Goal: Task Accomplishment & Management: Manage account settings

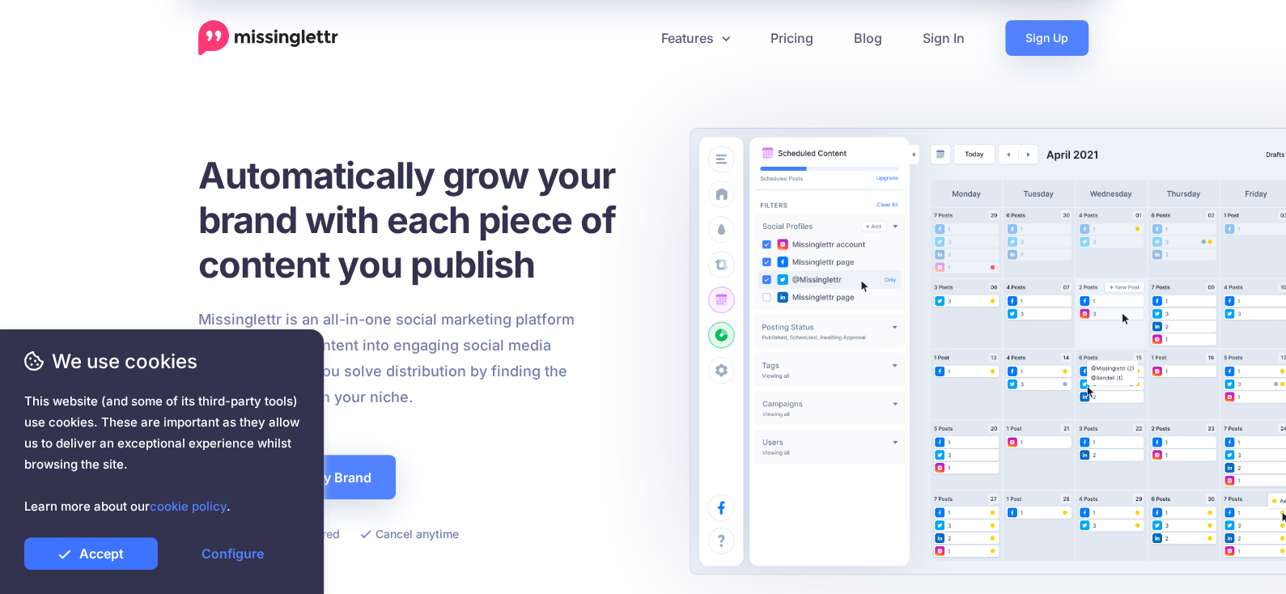
click at [95, 548] on link "Accept" at bounding box center [91, 553] width 134 height 32
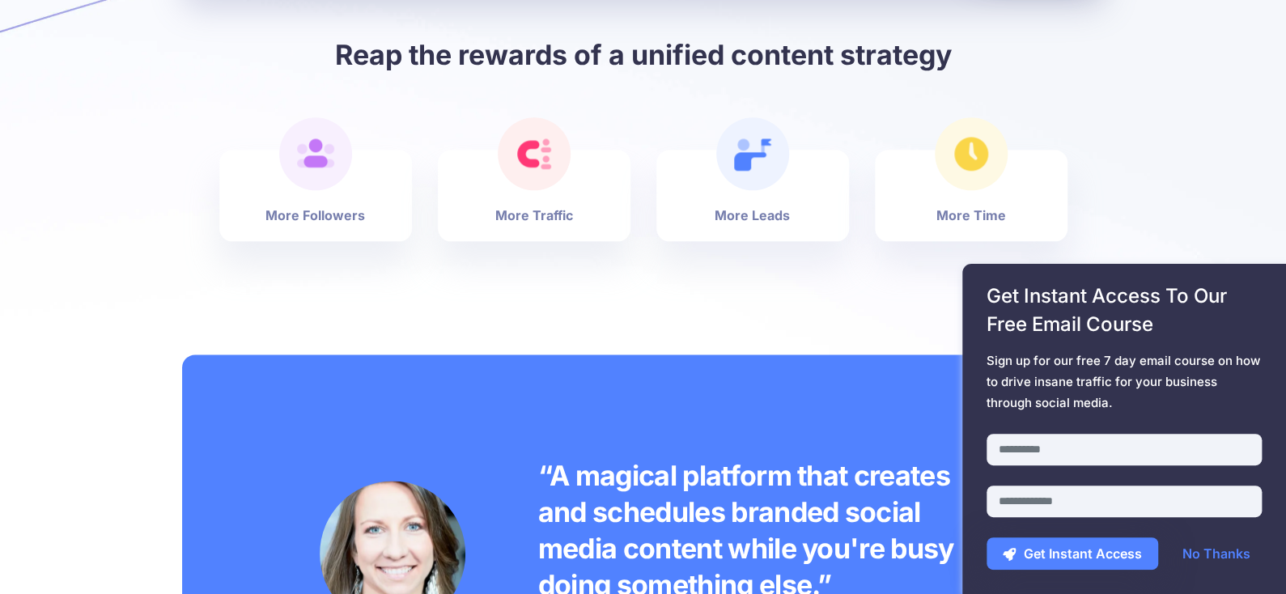
scroll to position [1051, 0]
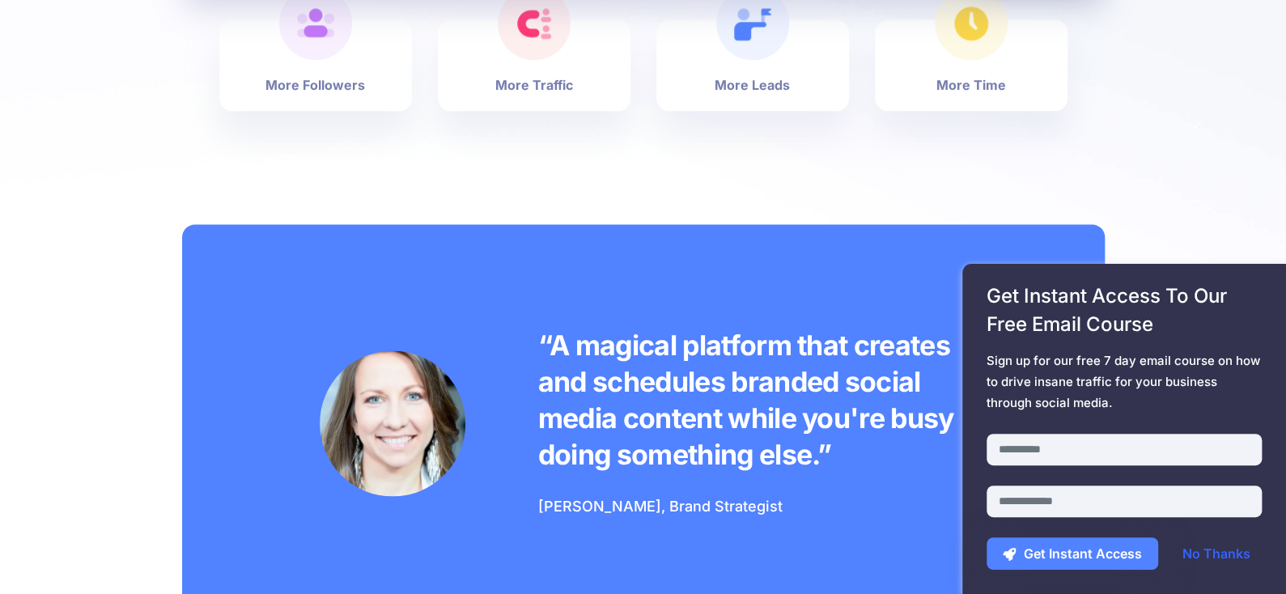
click at [1232, 547] on link "No Thanks" at bounding box center [1216, 553] width 100 height 32
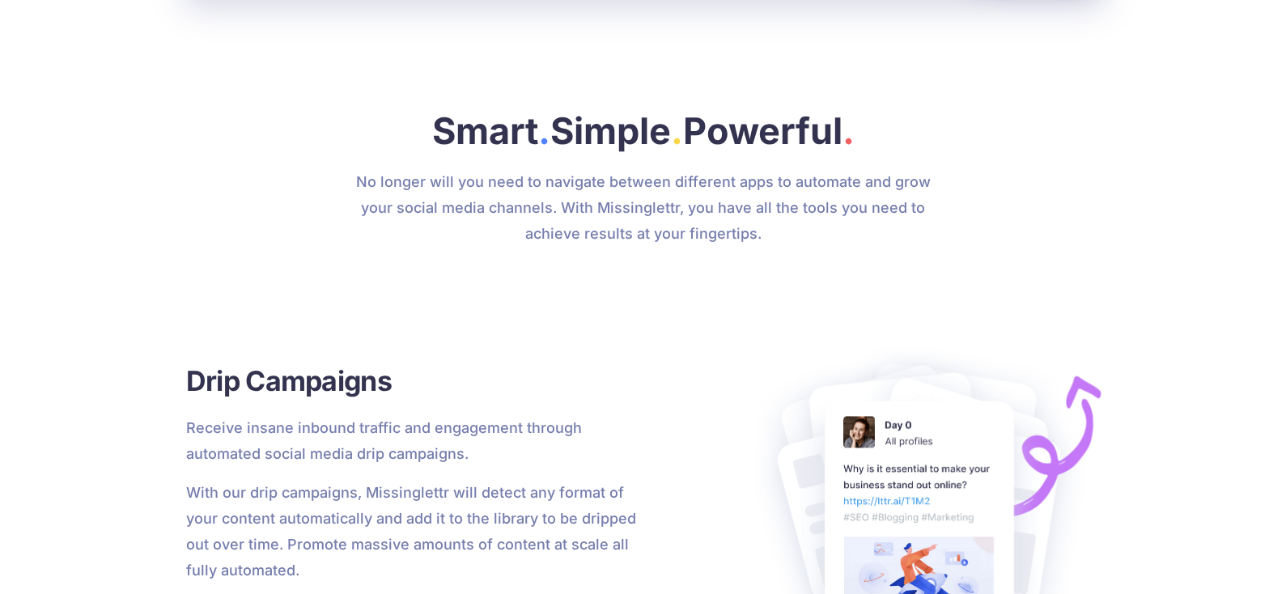
scroll to position [0, 0]
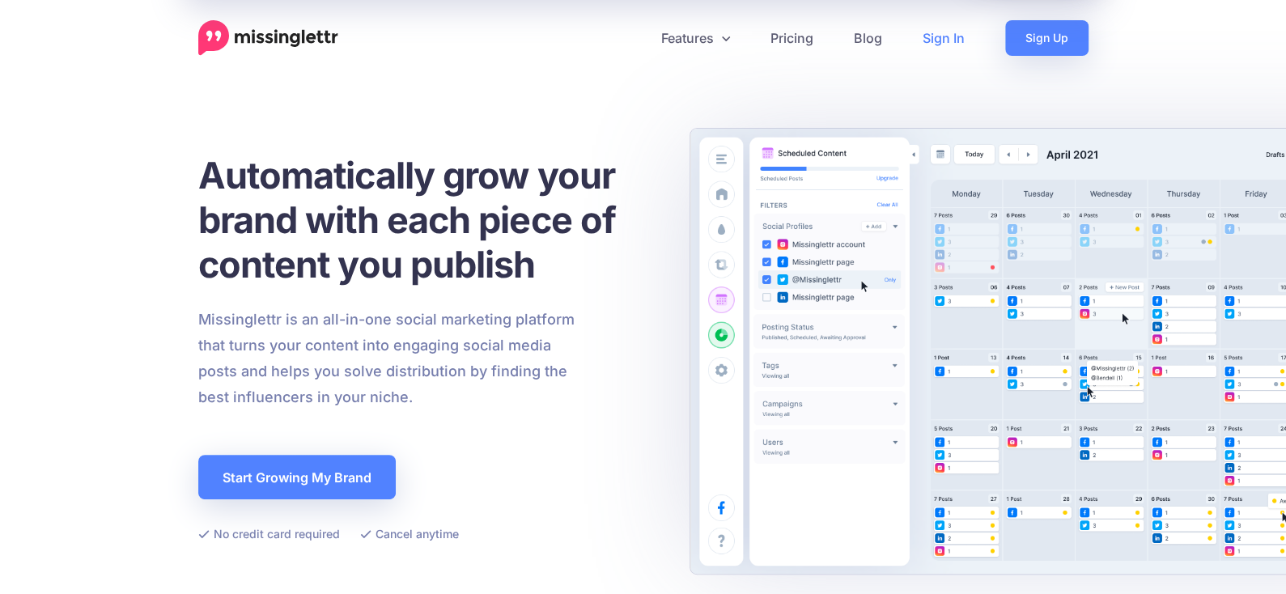
click at [935, 34] on link "Sign In" at bounding box center [943, 38] width 83 height 36
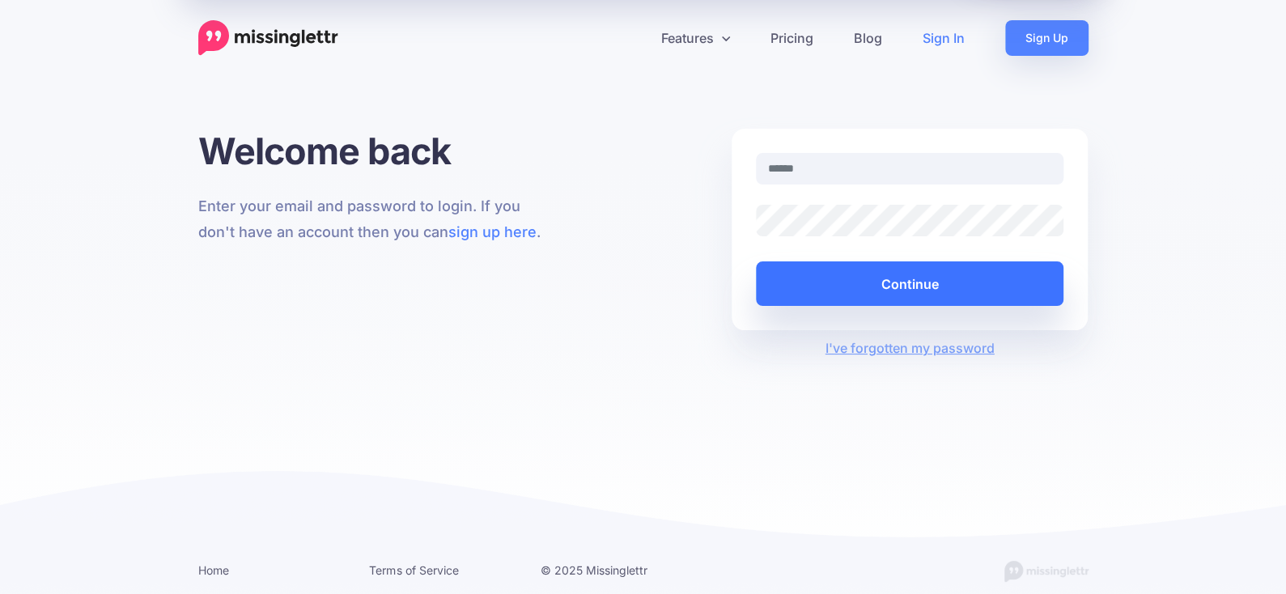
type input "**********"
click at [916, 281] on button "Continue" at bounding box center [910, 283] width 308 height 45
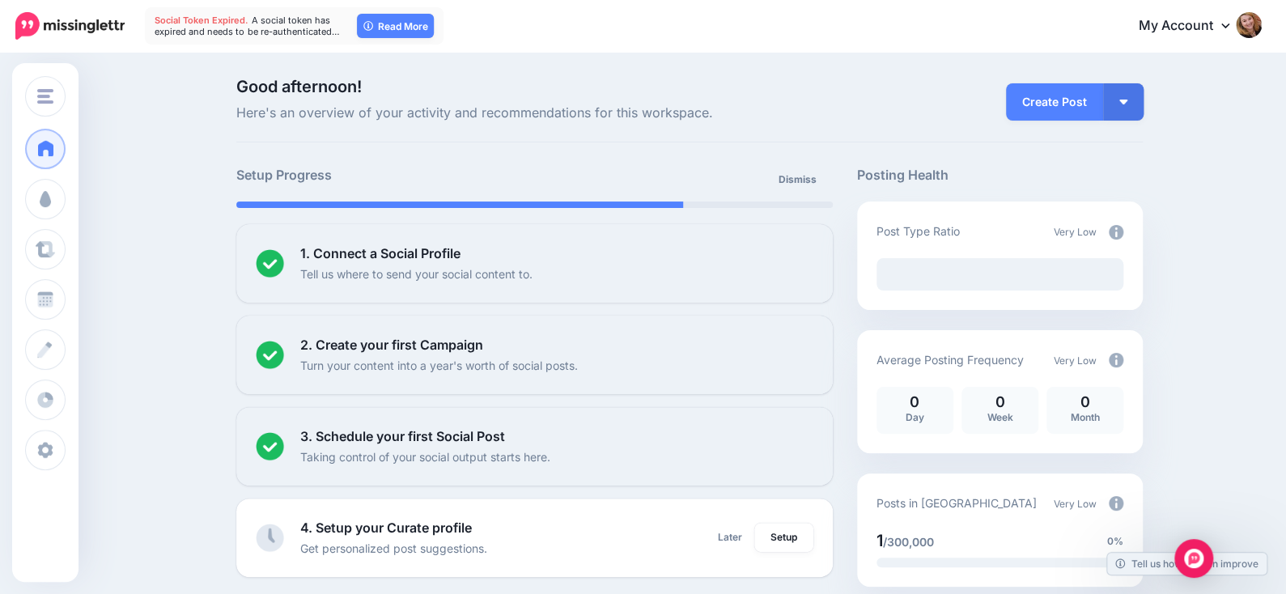
click at [1229, 28] on icon at bounding box center [1225, 25] width 8 height 13
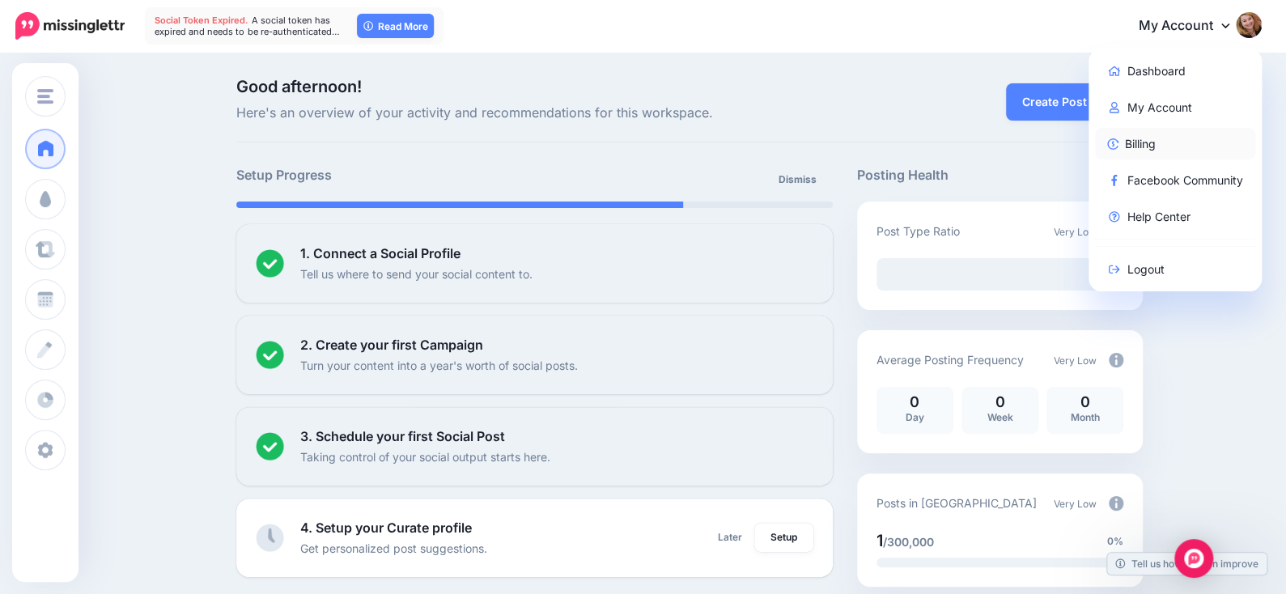
click at [1143, 138] on link "Billing" at bounding box center [1175, 144] width 161 height 32
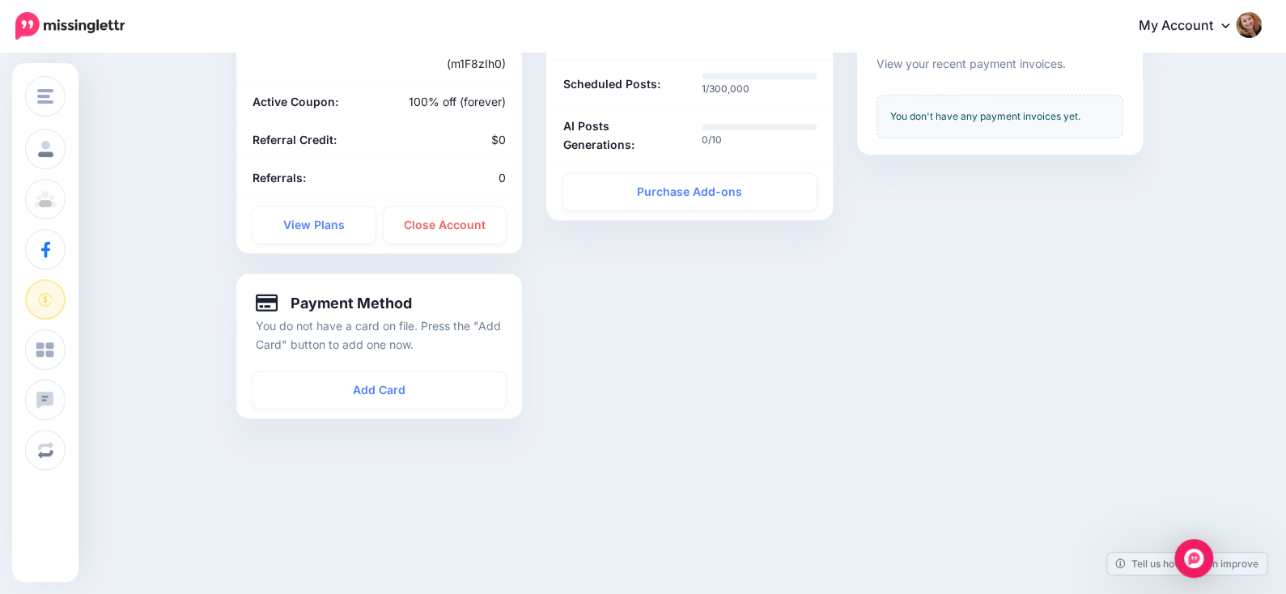
scroll to position [81, 0]
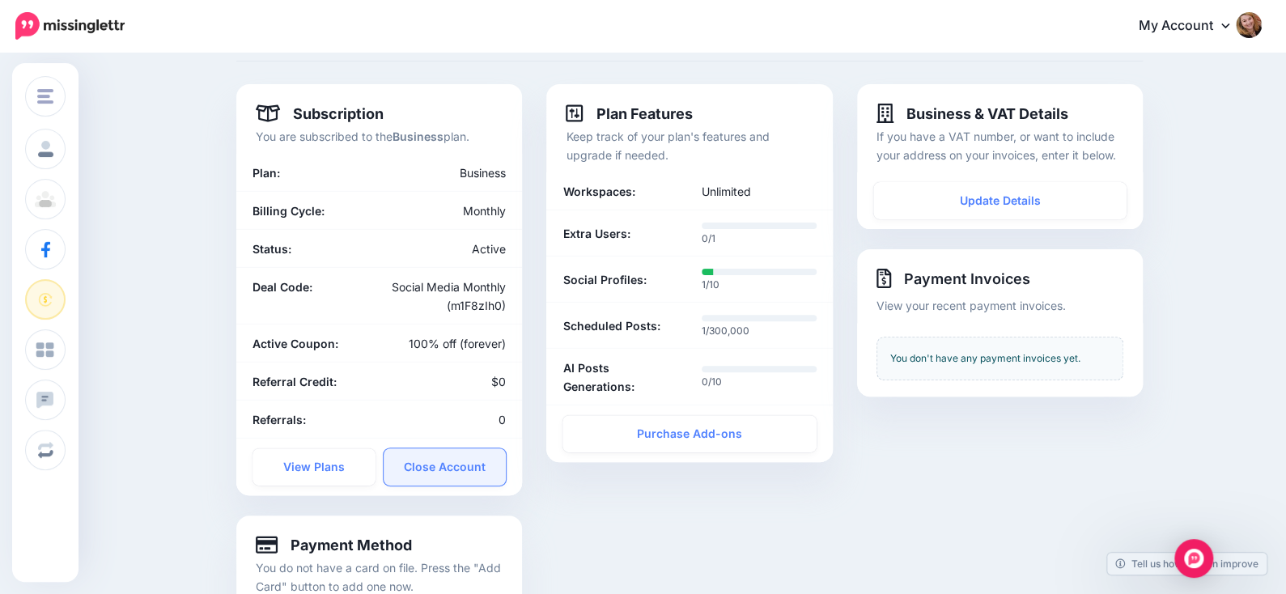
click at [474, 469] on link "Close Account" at bounding box center [445, 466] width 123 height 37
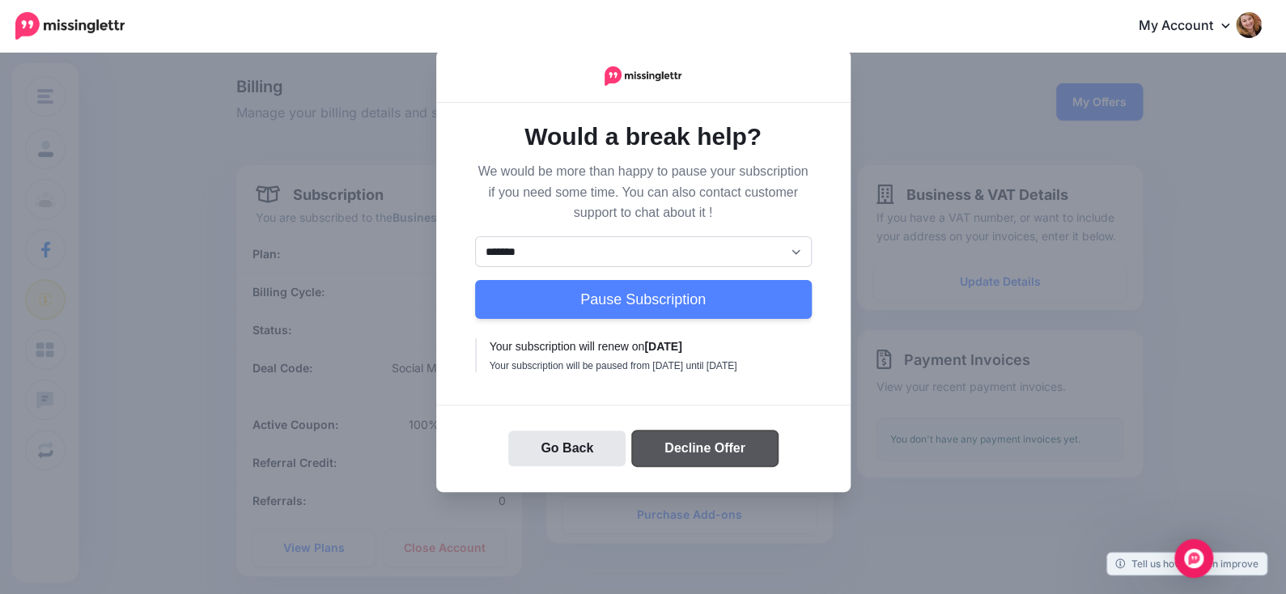
click at [727, 460] on button "Decline Offer" at bounding box center [705, 448] width 146 height 36
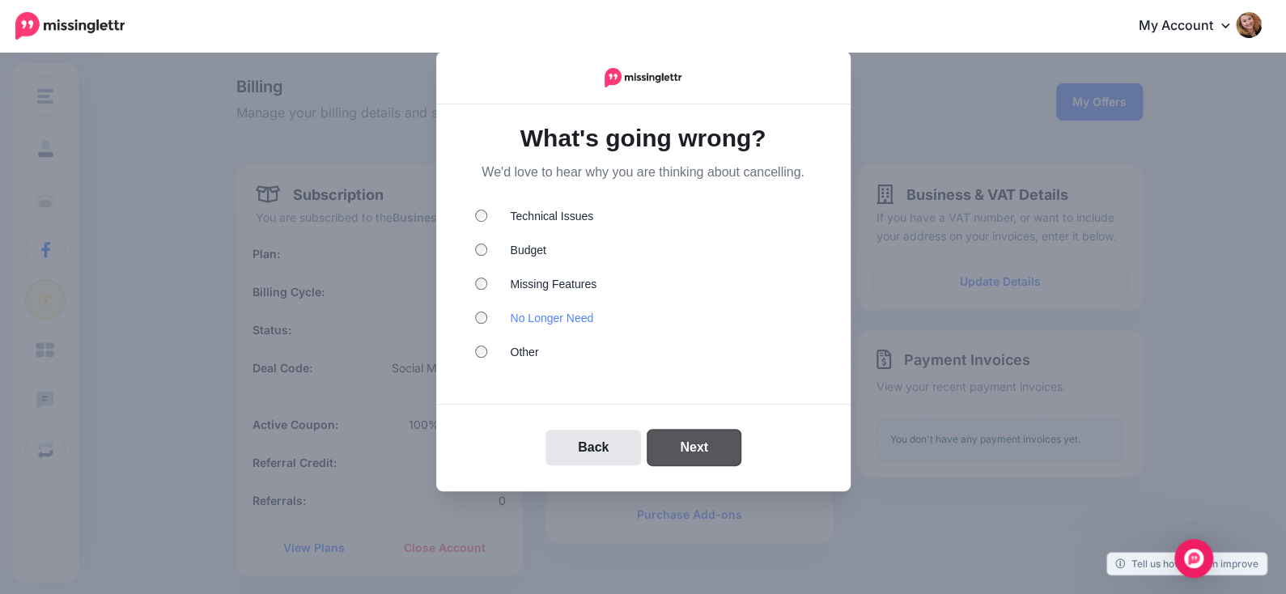
click at [706, 450] on button "Next" at bounding box center [693, 448] width 93 height 36
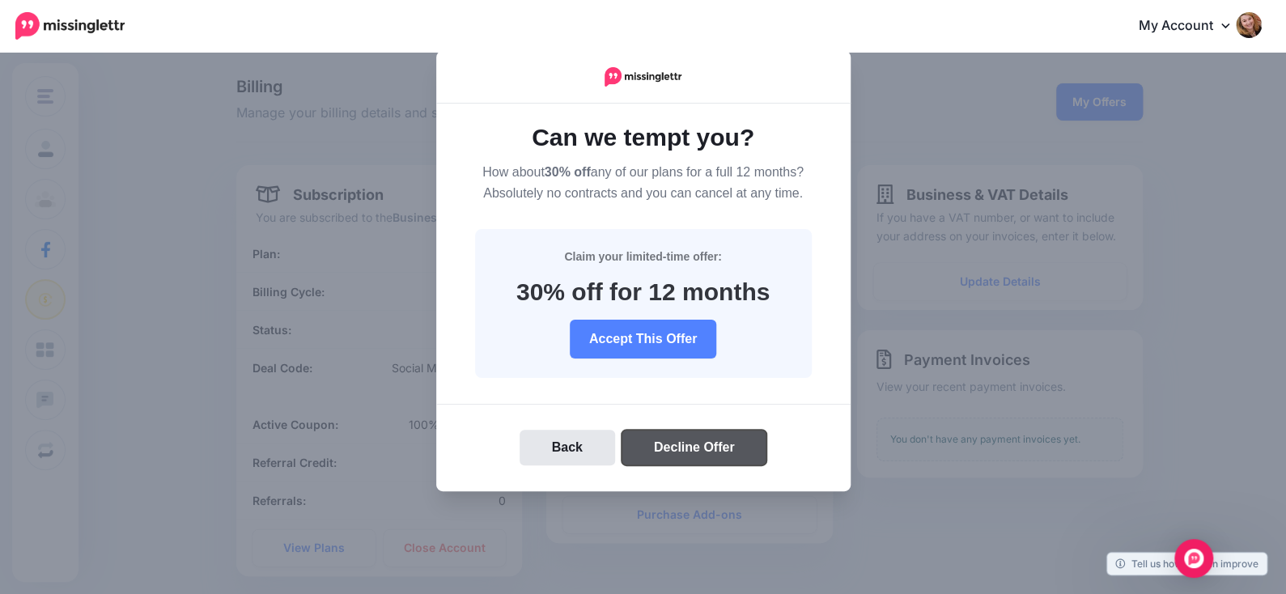
click at [706, 450] on button "Decline Offer" at bounding box center [694, 448] width 146 height 36
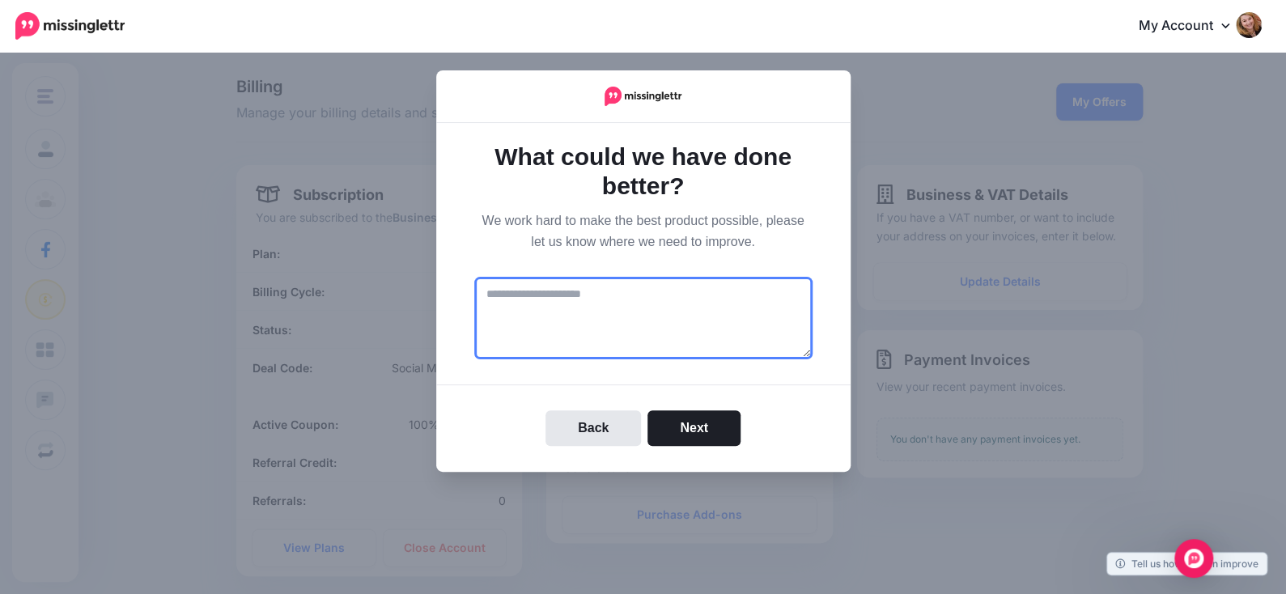
click at [524, 296] on textarea at bounding box center [643, 318] width 337 height 81
type textarea "**********"
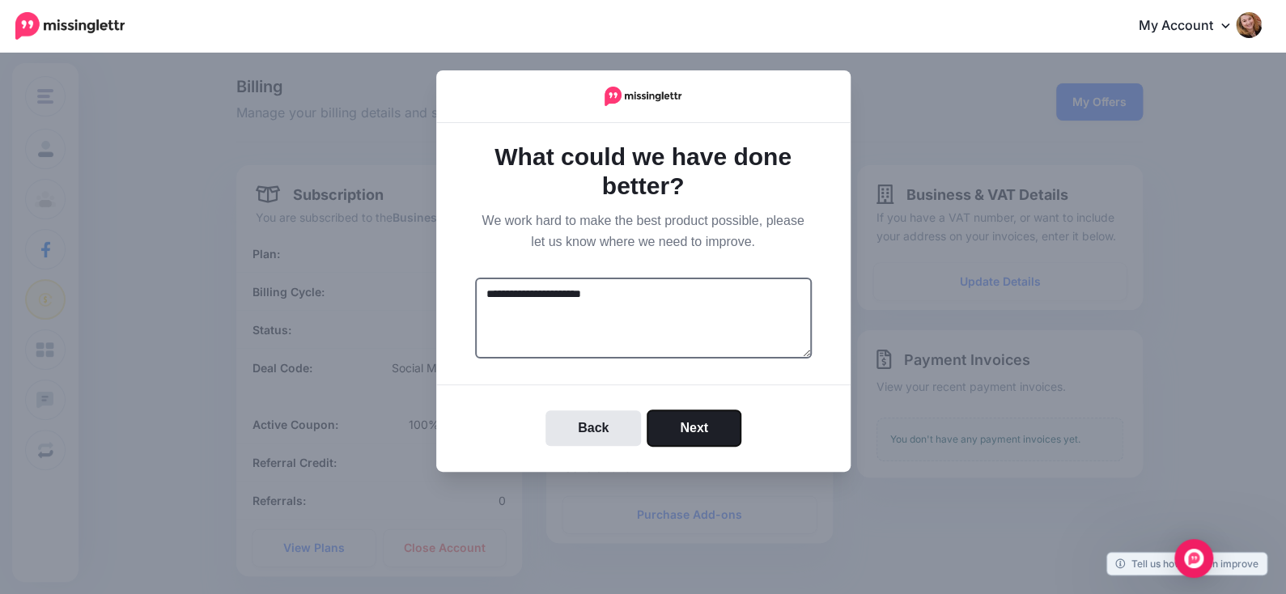
click at [678, 426] on button "Next" at bounding box center [693, 428] width 93 height 36
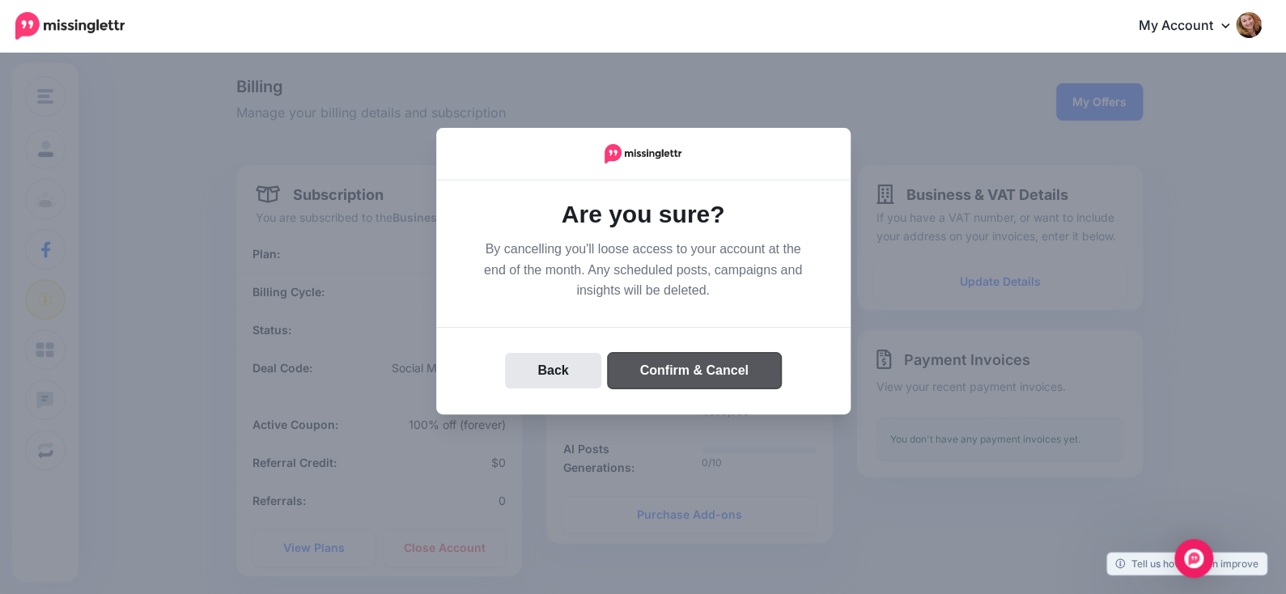
click at [686, 372] on button "Confirm & Cancel" at bounding box center [694, 371] width 173 height 36
